Goal: Task Accomplishment & Management: Use online tool/utility

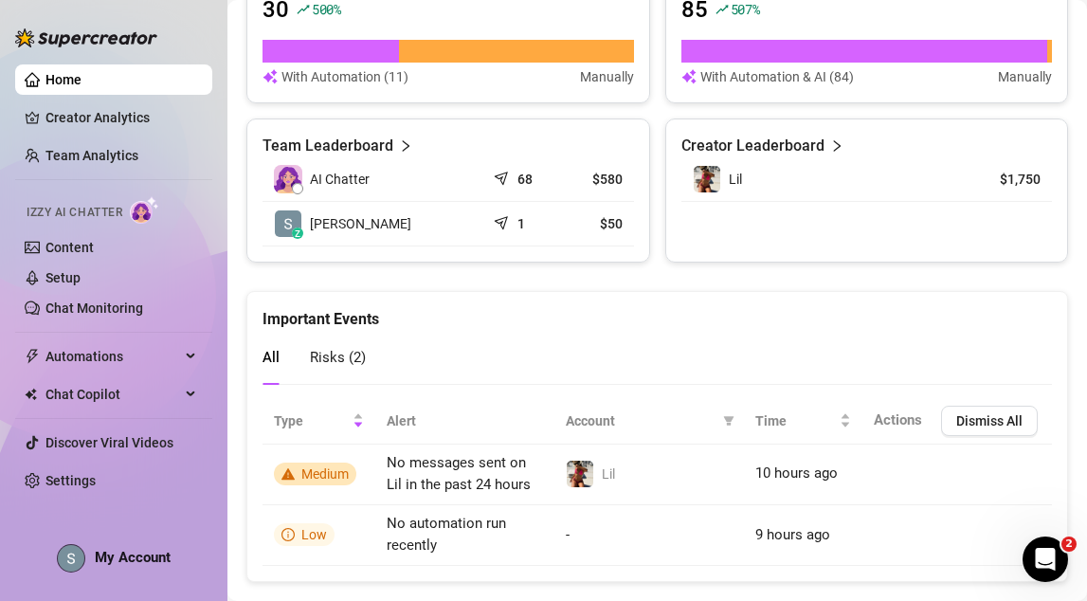
scroll to position [1282, 0]
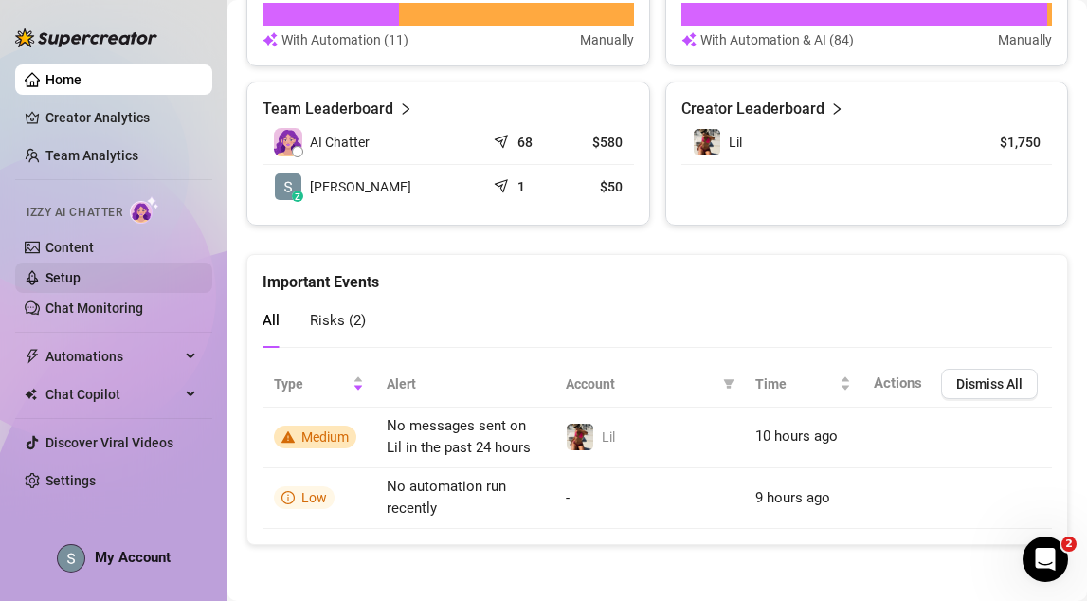
click at [81, 285] on link "Setup" at bounding box center [63, 277] width 35 height 15
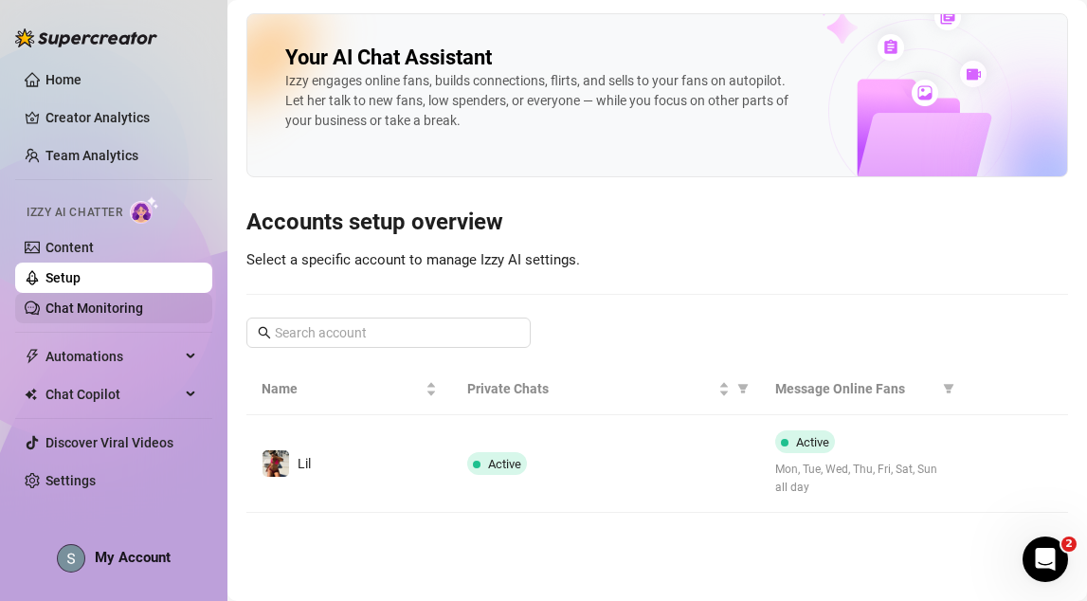
click at [103, 304] on link "Chat Monitoring" at bounding box center [95, 308] width 98 height 15
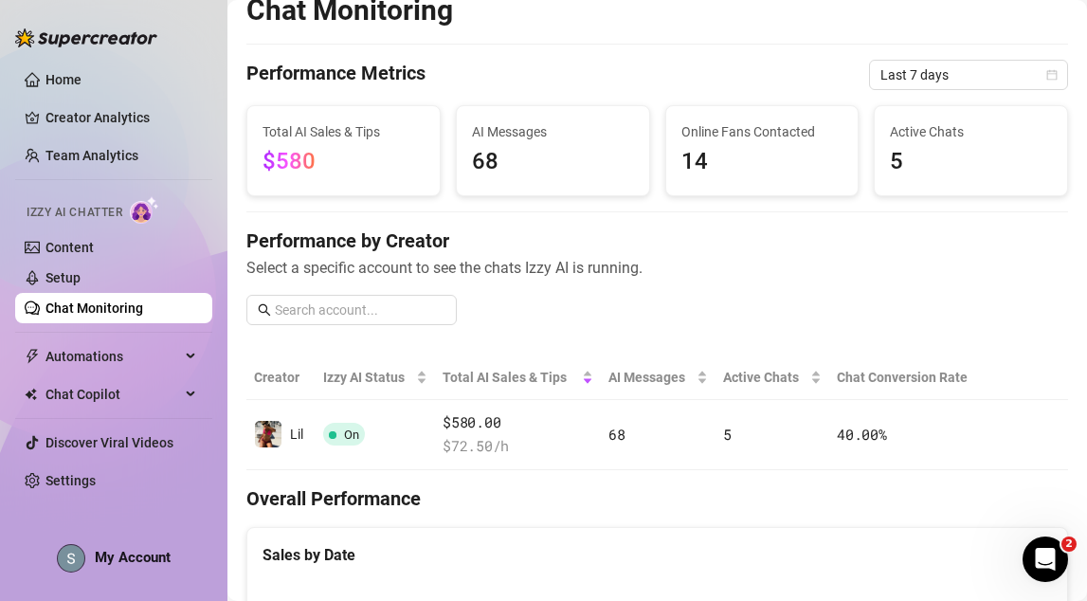
scroll to position [27, 0]
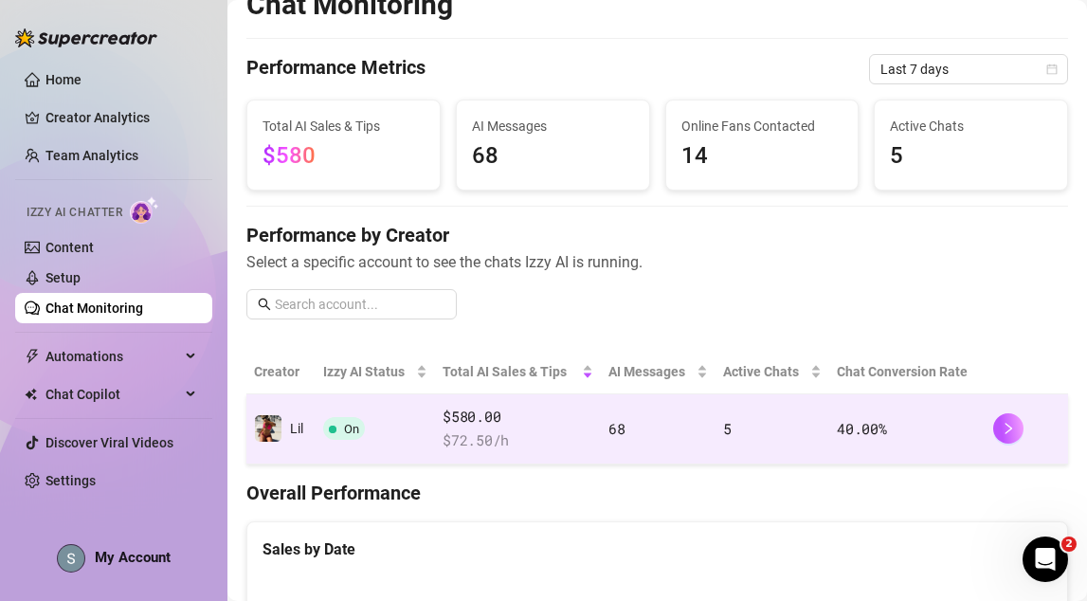
click at [316, 417] on td "On" at bounding box center [375, 429] width 119 height 70
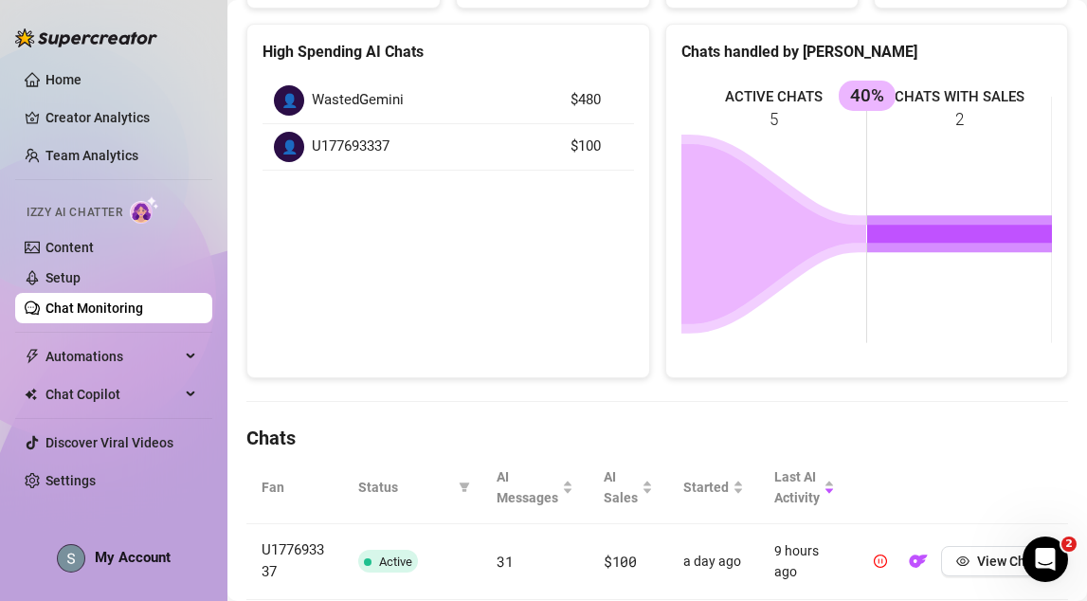
scroll to position [252, 0]
